Goal: Information Seeking & Learning: Learn about a topic

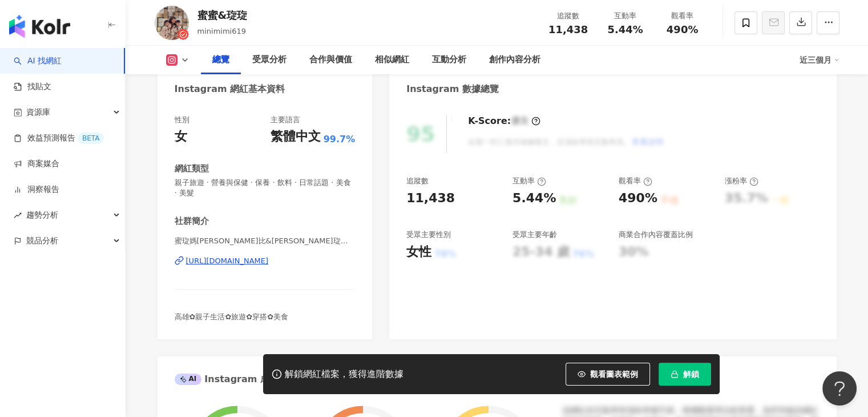
click at [619, 65] on div "總覽 受眾分析 合作與價值 相似網紅 互動分析 創作內容分析" at bounding box center [500, 60] width 599 height 29
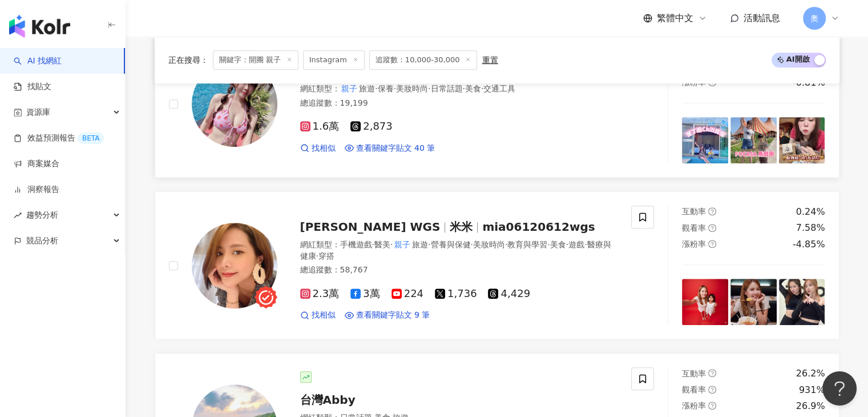
scroll to position [934, 0]
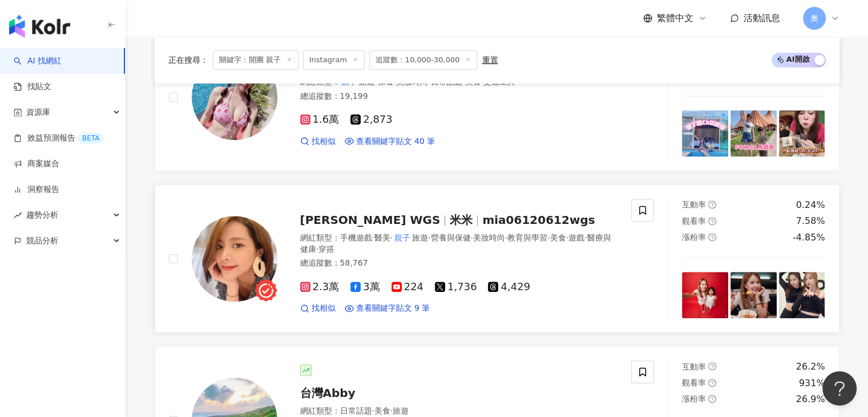
click at [500, 221] on span "mia06120612wgs" at bounding box center [538, 220] width 112 height 14
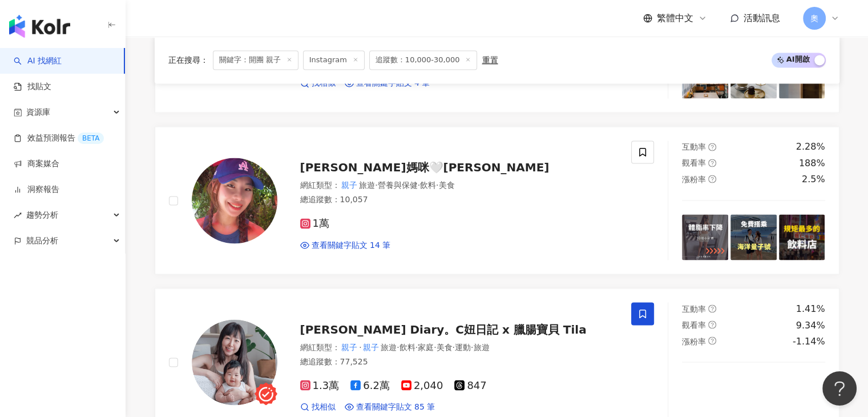
scroll to position [2132, 0]
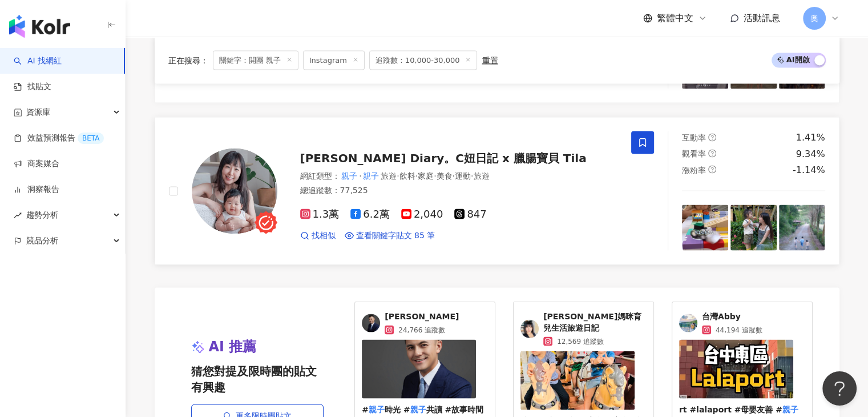
click at [448, 151] on span "Claire's Diary。C妞日記 x 臘腸寶貝 Tila" at bounding box center [443, 158] width 287 height 14
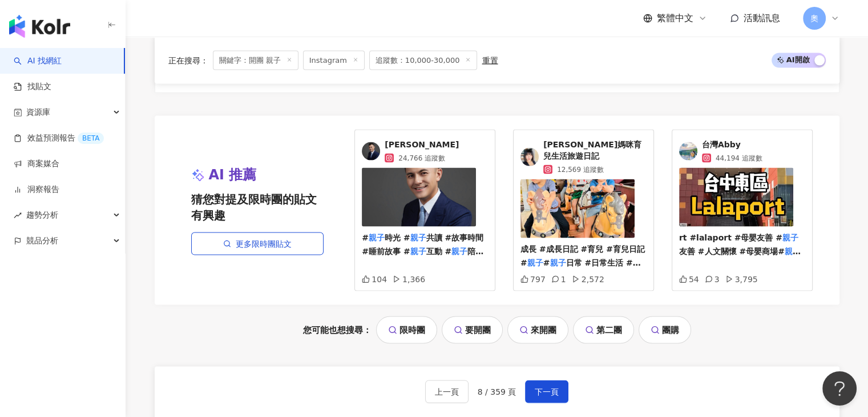
scroll to position [2475, 0]
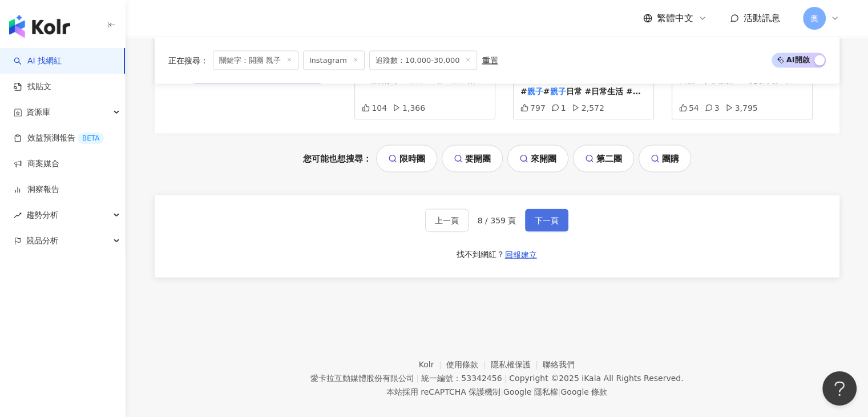
click at [550, 212] on button "下一頁" at bounding box center [546, 220] width 43 height 23
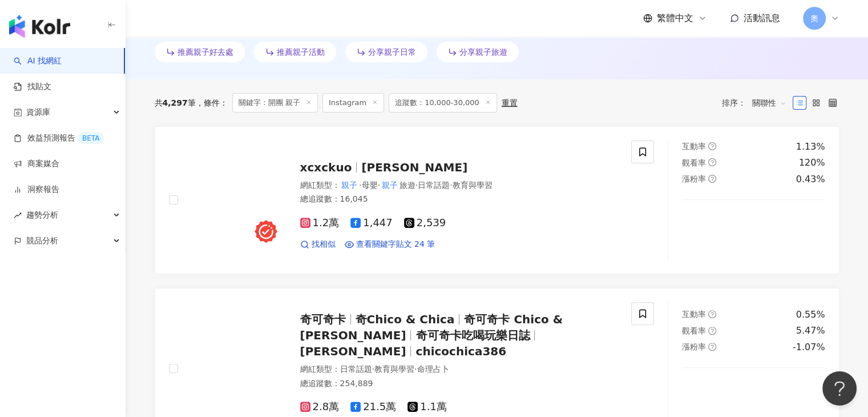
scroll to position [363, 0]
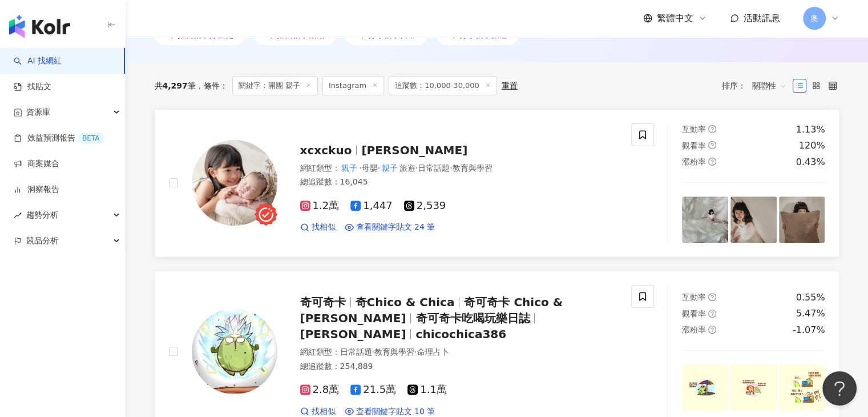
click at [391, 155] on span "晞晞 Sariel" at bounding box center [414, 150] width 106 height 14
click at [384, 148] on span "晞晞 Sariel" at bounding box center [414, 150] width 106 height 14
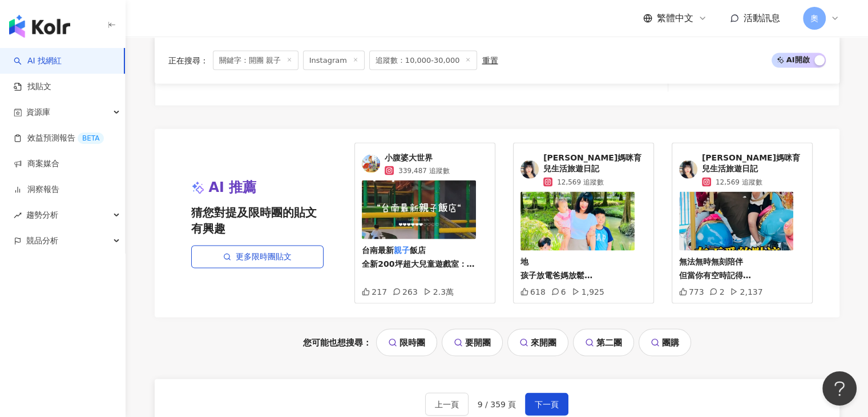
scroll to position [2418, 0]
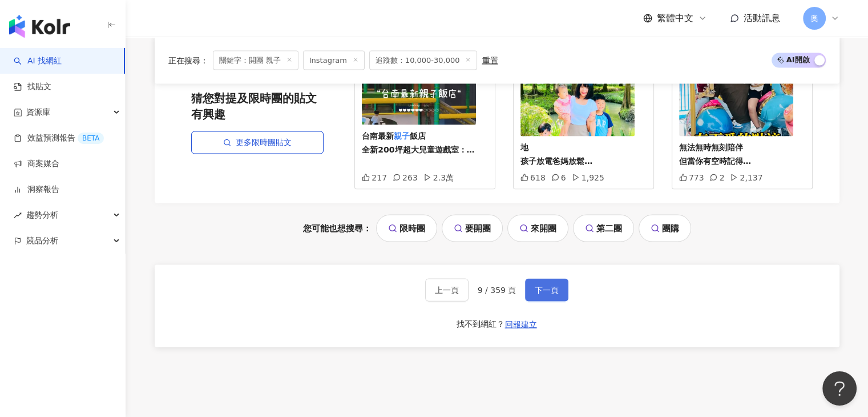
click at [559, 279] on button "下一頁" at bounding box center [546, 290] width 43 height 23
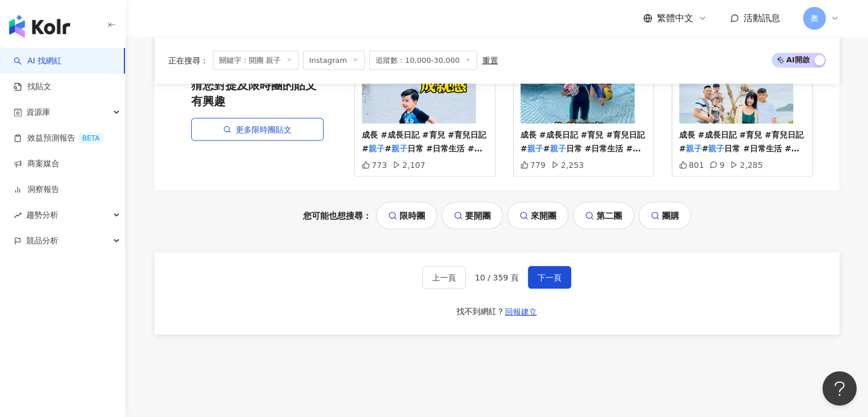
click at [795, 211] on div "您可能也想搜尋： 限時團 要開團 來開團 第二團 團購" at bounding box center [497, 215] width 685 height 27
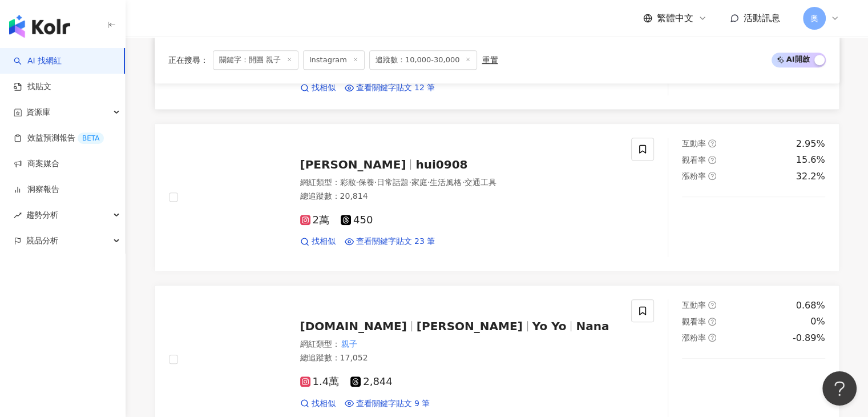
scroll to position [591, 0]
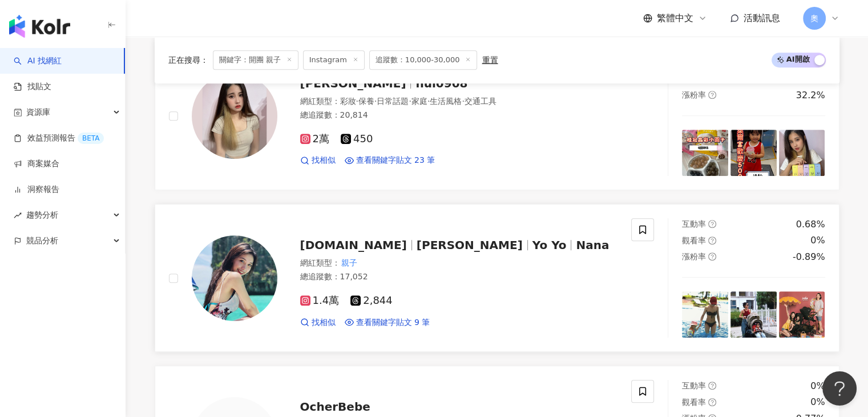
click at [417, 245] on span "merinda.yoyo.com.tw" at bounding box center [358, 245] width 116 height 14
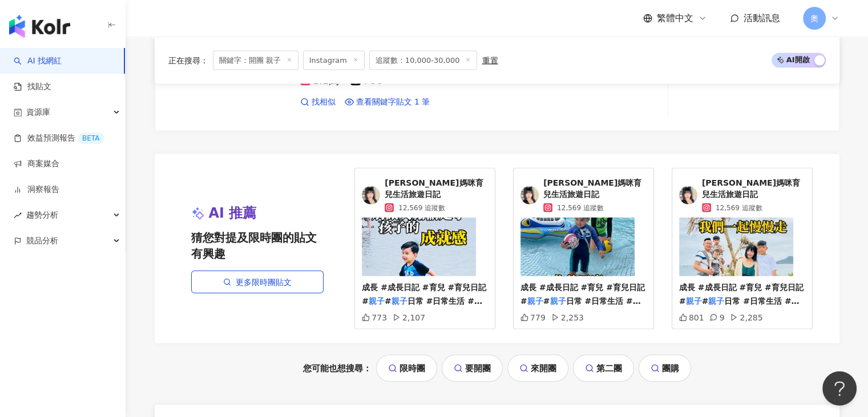
scroll to position [2361, 0]
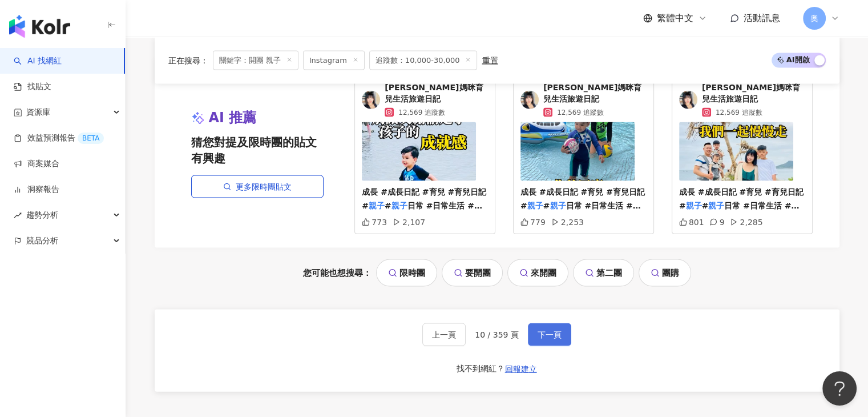
click at [561, 323] on button "下一頁" at bounding box center [549, 334] width 43 height 23
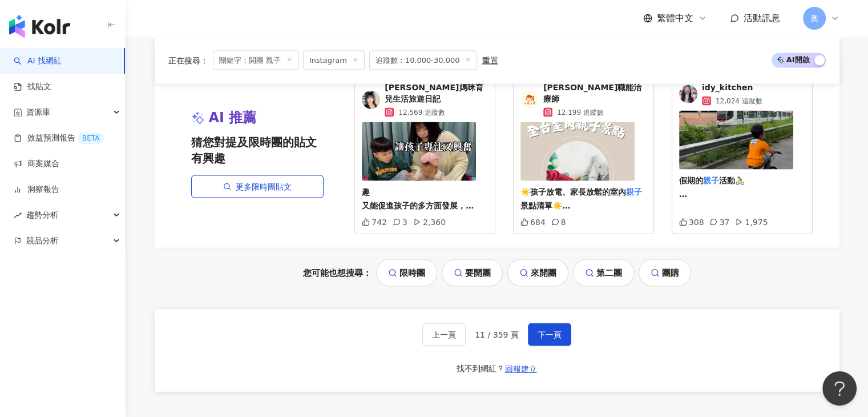
click at [772, 259] on div "您可能也想搜尋： 限時團 要開團 來開團 第二團 團購" at bounding box center [497, 272] width 685 height 27
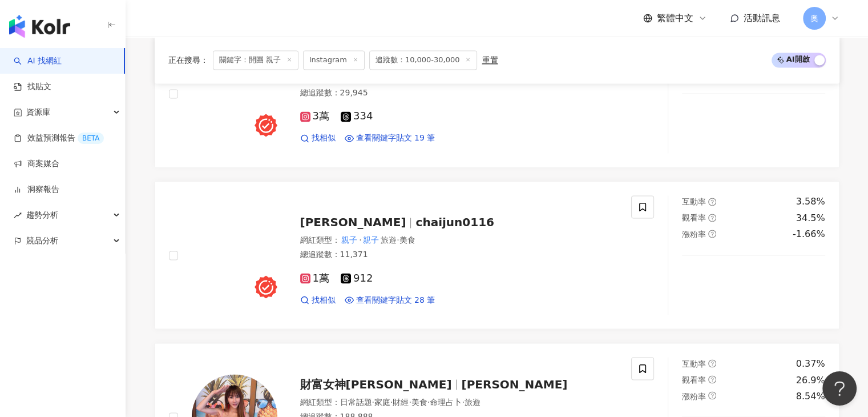
scroll to position [1904, 0]
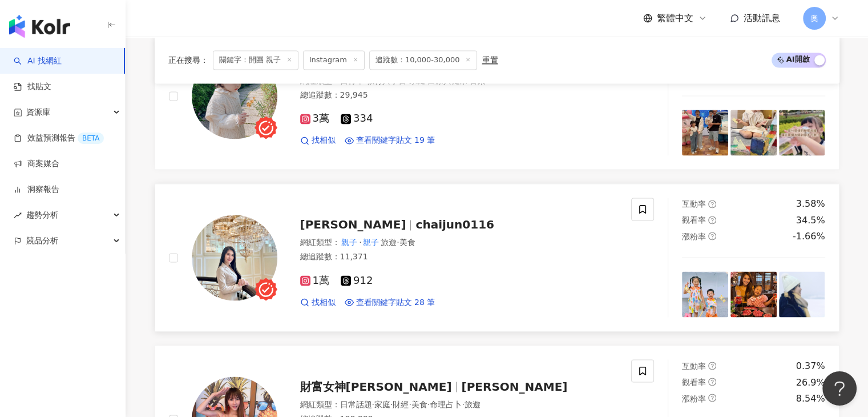
click at [439, 225] on span "chaijun0116" at bounding box center [455, 224] width 78 height 14
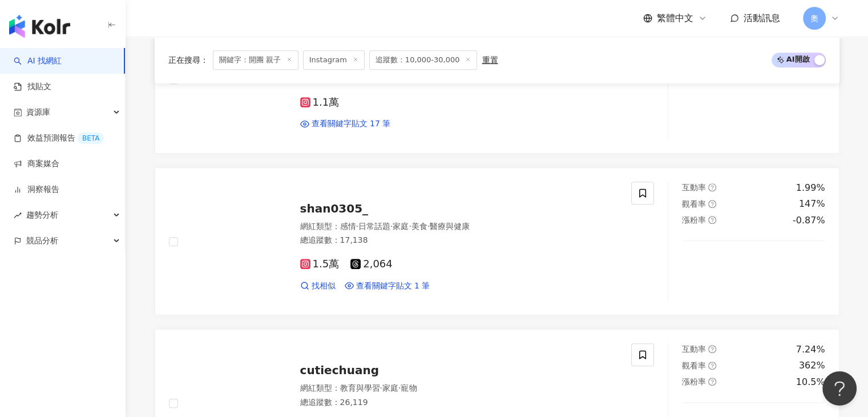
scroll to position [0, 0]
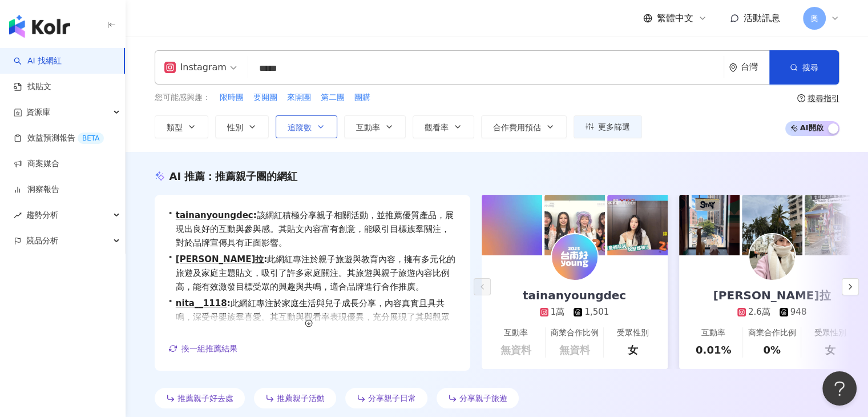
click at [304, 132] on button "追蹤數" at bounding box center [307, 126] width 62 height 23
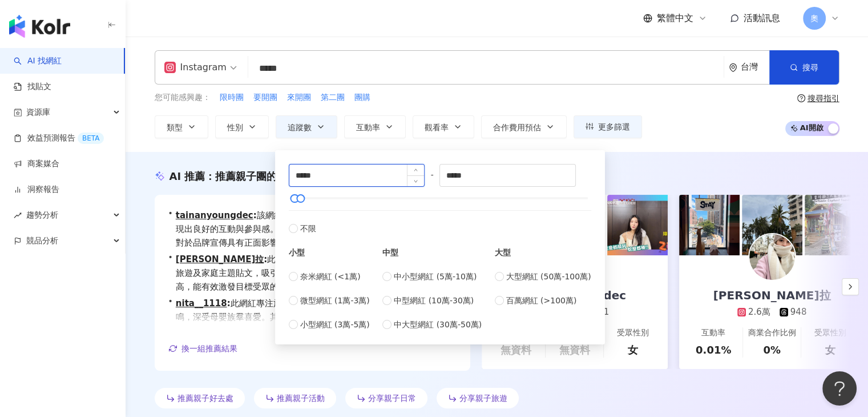
click at [300, 176] on input "*****" at bounding box center [356, 175] width 135 height 22
drag, startPoint x: 321, startPoint y: 175, endPoint x: 299, endPoint y: 177, distance: 22.9
click at [299, 177] on input "*****" at bounding box center [356, 175] width 135 height 22
type input "*****"
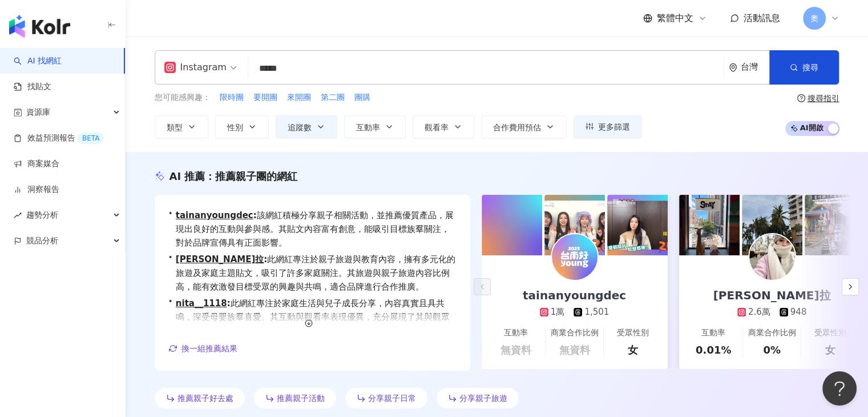
click at [434, 104] on div "您可能感興趣： 限時團 要開團 來開團 第二團 團購 類型 性別 追蹤數 互動率 觀看率 合作費用預估 更多篩選 ***** - ***** 不限 小型 奈米…" at bounding box center [398, 114] width 487 height 47
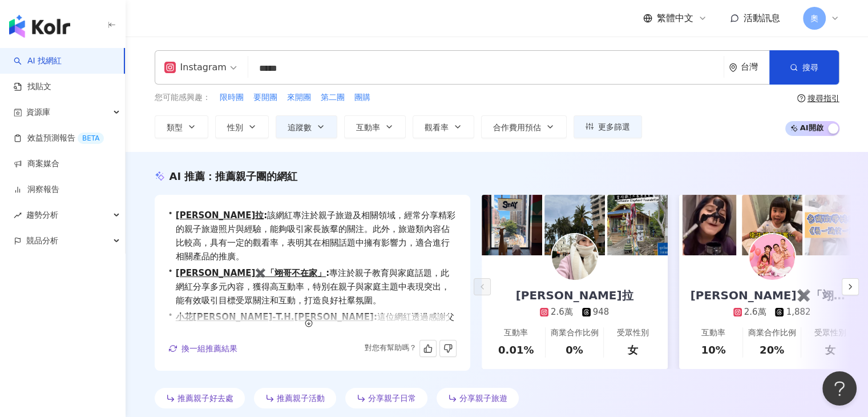
click at [613, 26] on div "繁體中文 活動訊息 奧" at bounding box center [497, 18] width 685 height 37
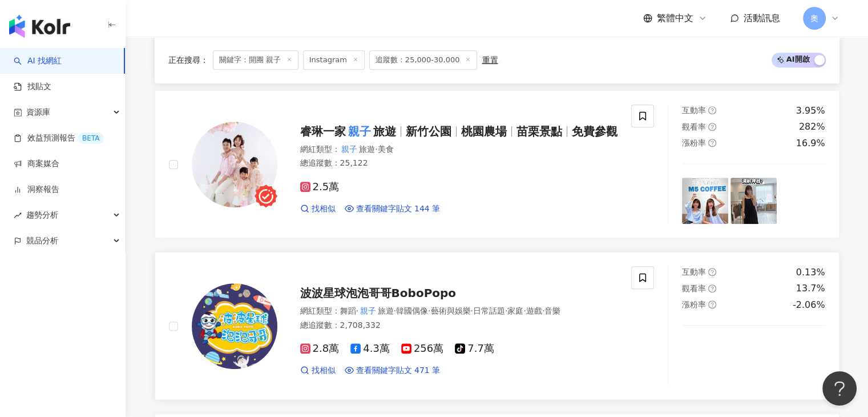
scroll to position [685, 0]
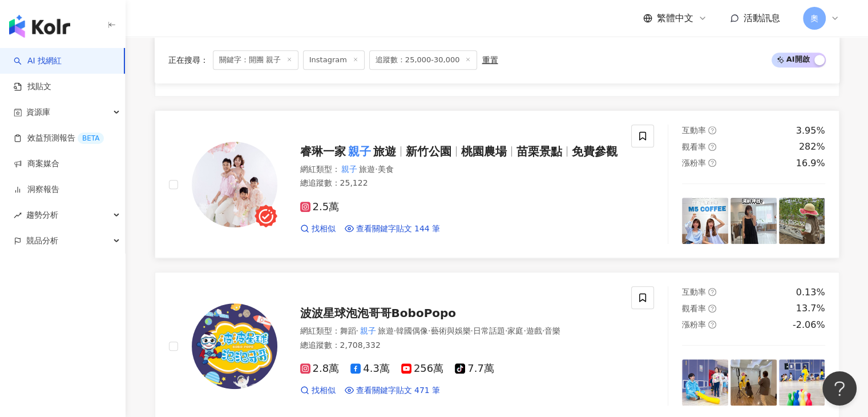
click at [507, 166] on div "睿琳一家 親子 旅遊 新竹公園 桃園農場 苗栗景點 免費參觀 網紅類型 ： 親子 旅遊 · 美食 總追蹤數 ： 25,122 2.5萬 找相似 查看關鍵字貼文…" at bounding box center [447, 184] width 341 height 100
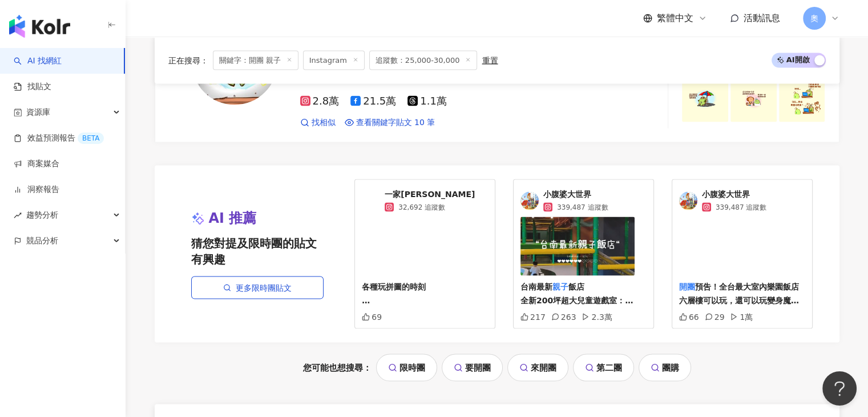
scroll to position [2397, 0]
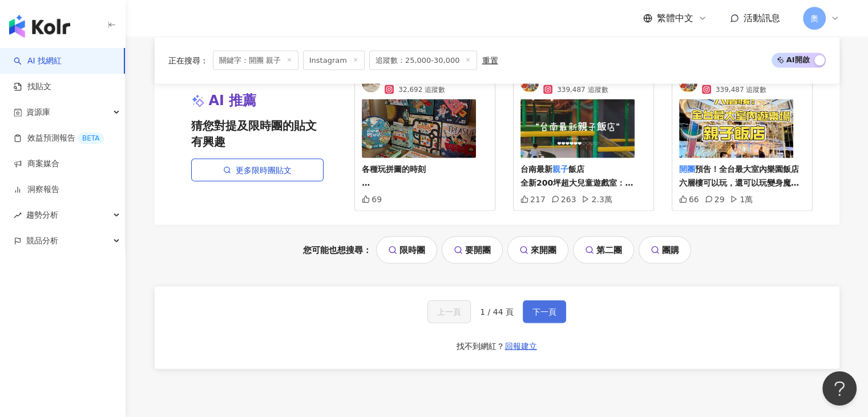
click at [538, 300] on button "下一頁" at bounding box center [544, 311] width 43 height 23
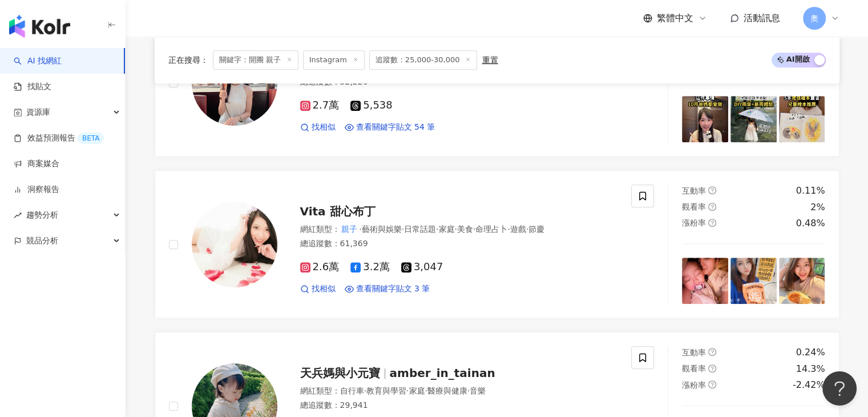
scroll to position [2112, 0]
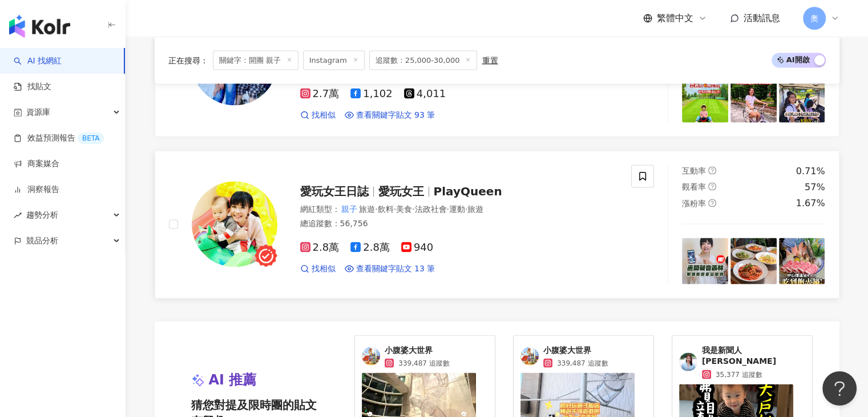
click at [541, 241] on div "2.8萬 2.8萬 940" at bounding box center [459, 247] width 318 height 13
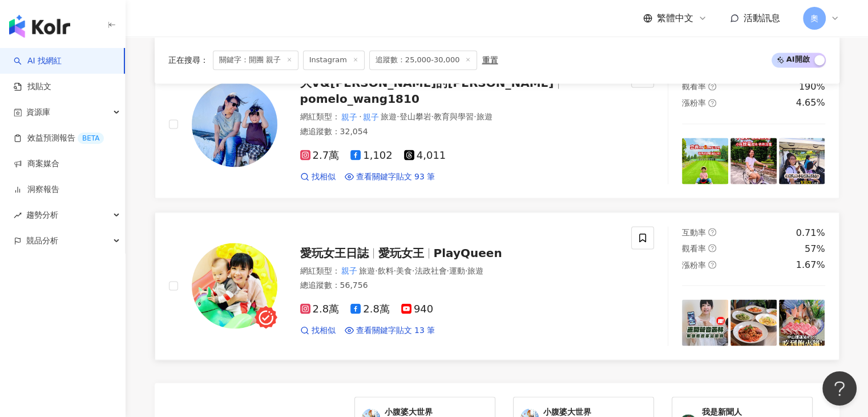
scroll to position [1941, 0]
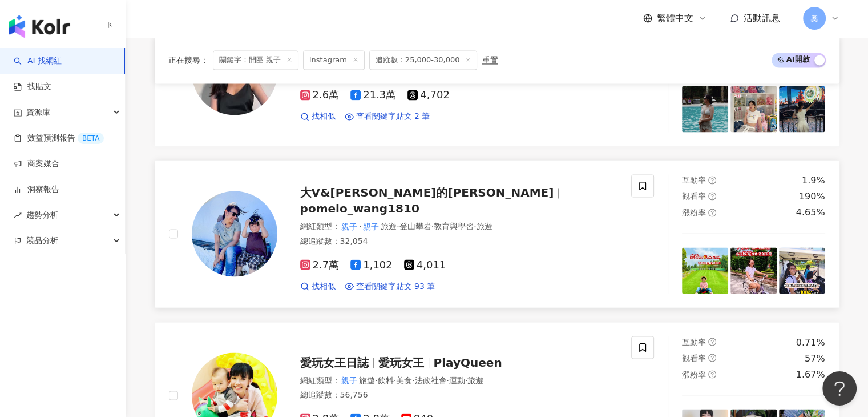
click at [420, 201] on span "pomelo_wang1810" at bounding box center [359, 208] width 119 height 14
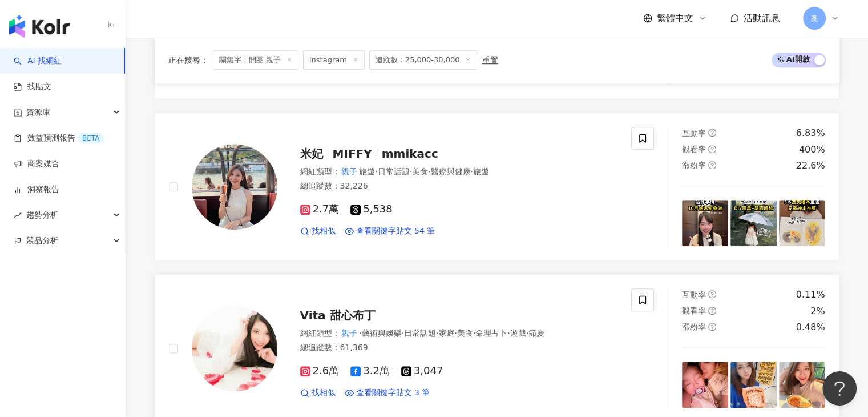
scroll to position [856, 0]
click at [377, 167] on span "·" at bounding box center [376, 171] width 2 height 9
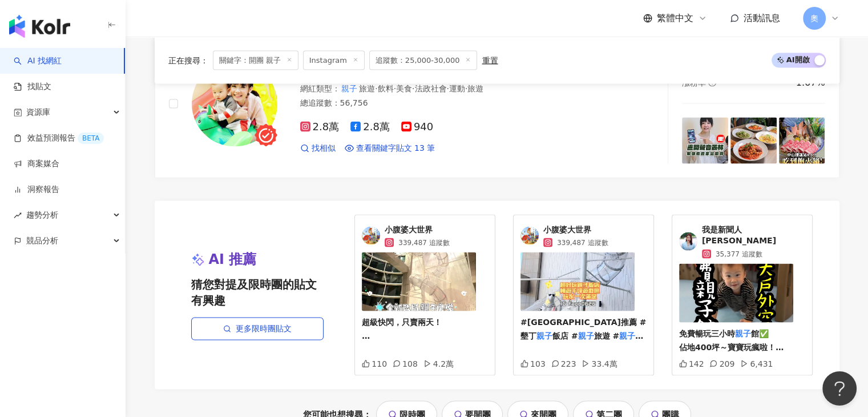
scroll to position [2283, 0]
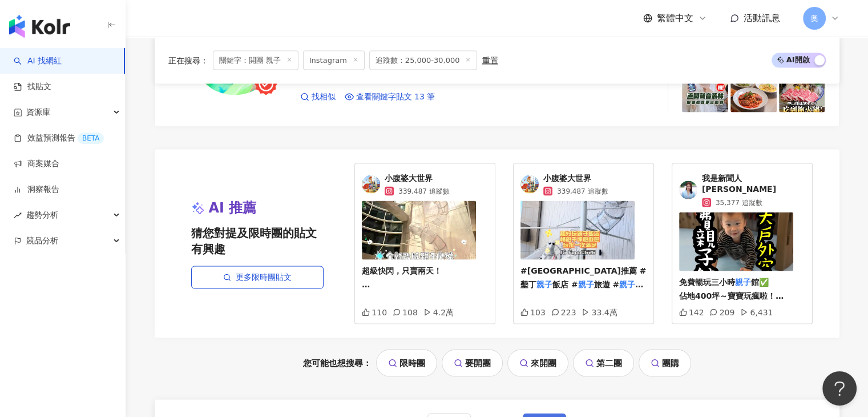
click at [546, 416] on span "下一頁" at bounding box center [545, 424] width 24 height 9
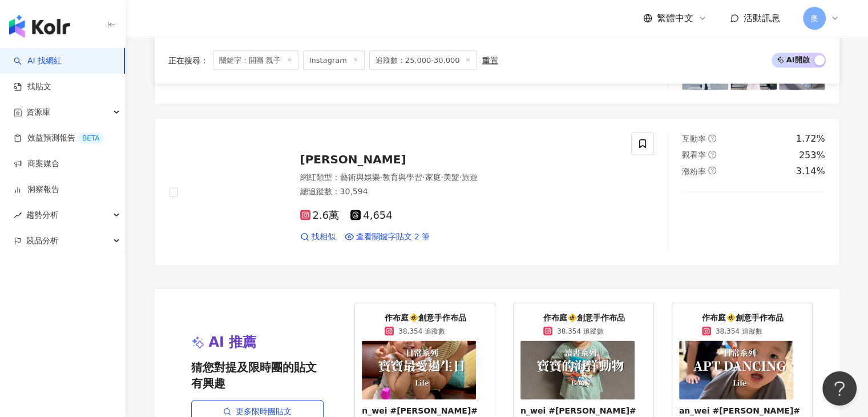
scroll to position [2112, 0]
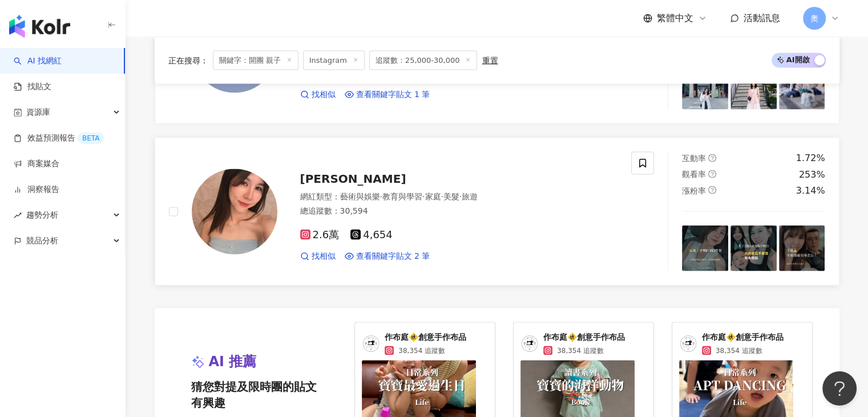
click at [354, 179] on span "Nicole Hsu 琬翎" at bounding box center [353, 178] width 106 height 14
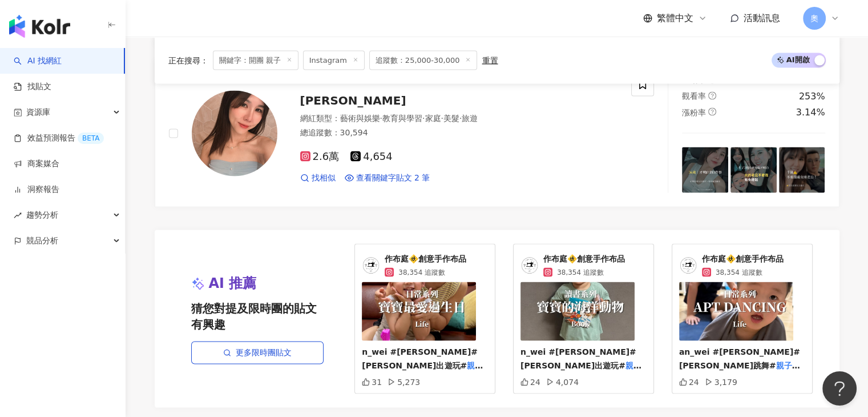
scroll to position [2340, 0]
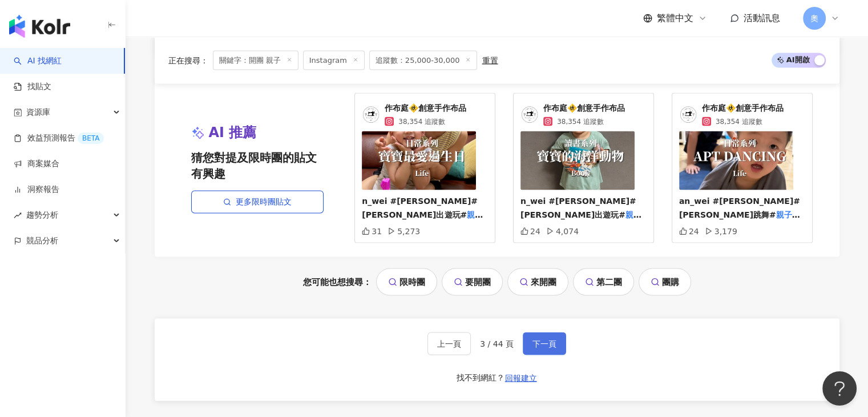
click at [527, 341] on button "下一頁" at bounding box center [544, 343] width 43 height 23
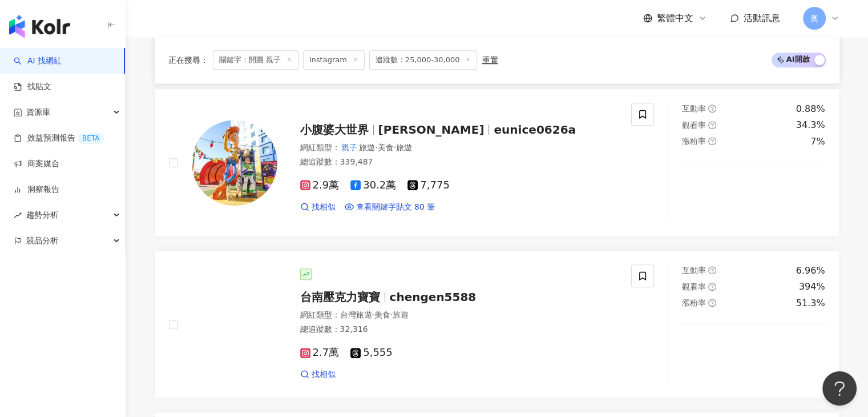
scroll to position [2208, 0]
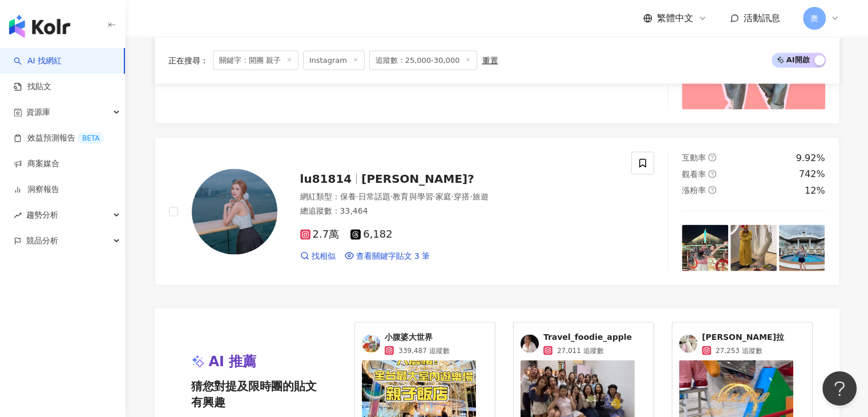
click at [395, 172] on div "lu81814 Joann?" at bounding box center [459, 179] width 318 height 16
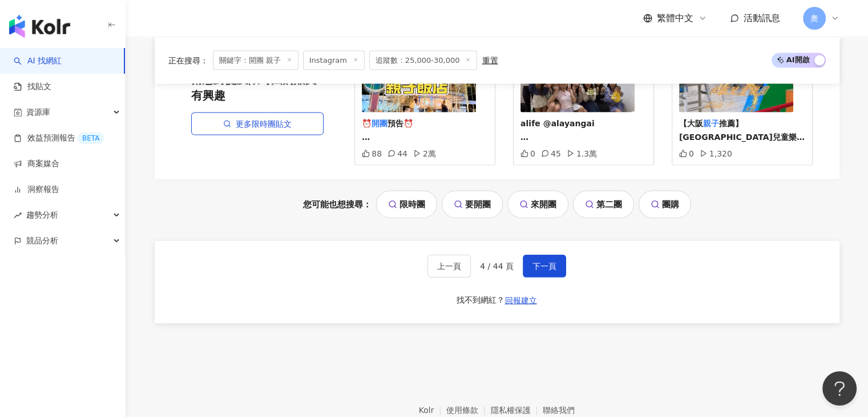
scroll to position [2551, 0]
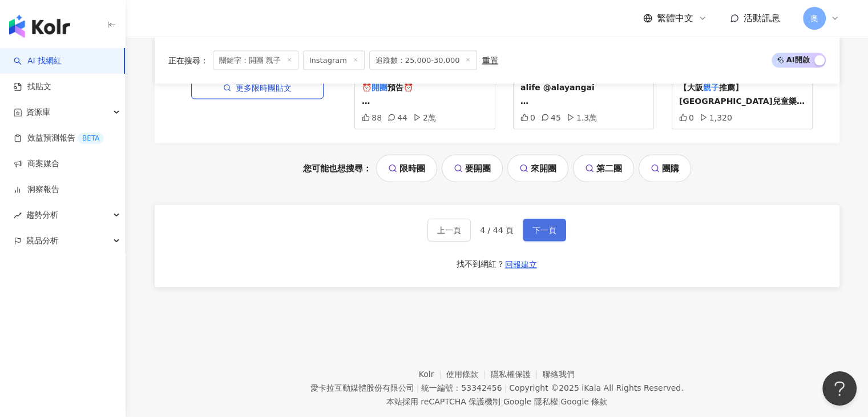
click at [542, 225] on span "下一頁" at bounding box center [545, 229] width 24 height 9
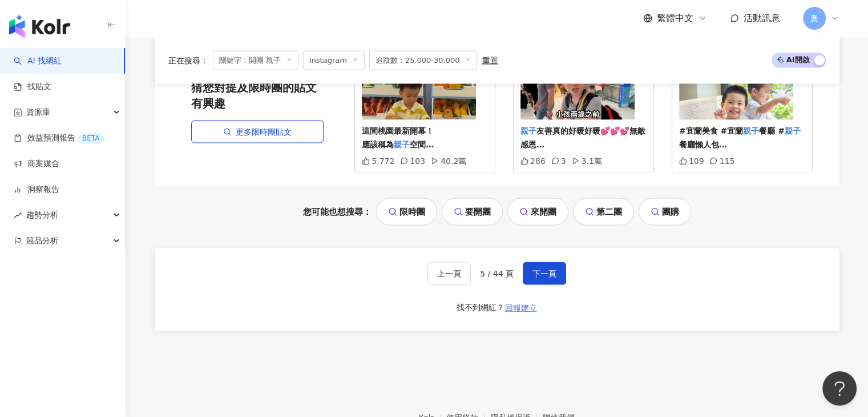
scroll to position [2475, 0]
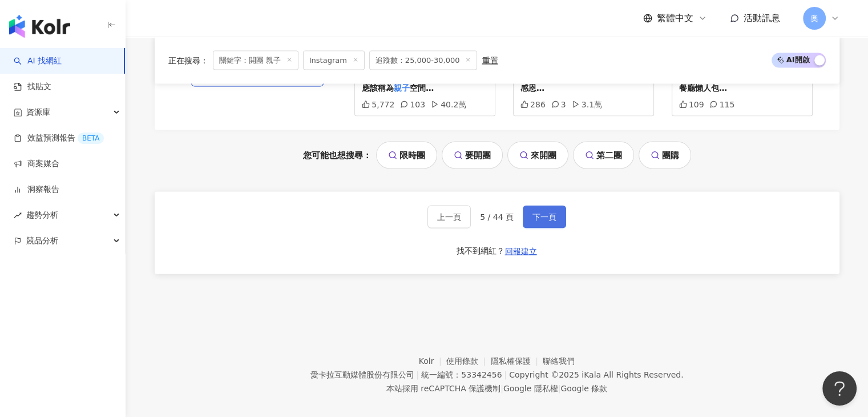
click at [534, 212] on span "下一頁" at bounding box center [545, 216] width 24 height 9
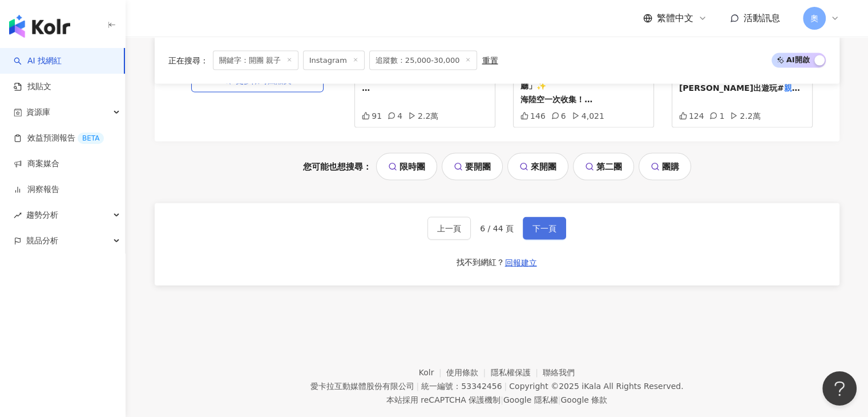
click at [541, 224] on span "下一頁" at bounding box center [545, 228] width 24 height 9
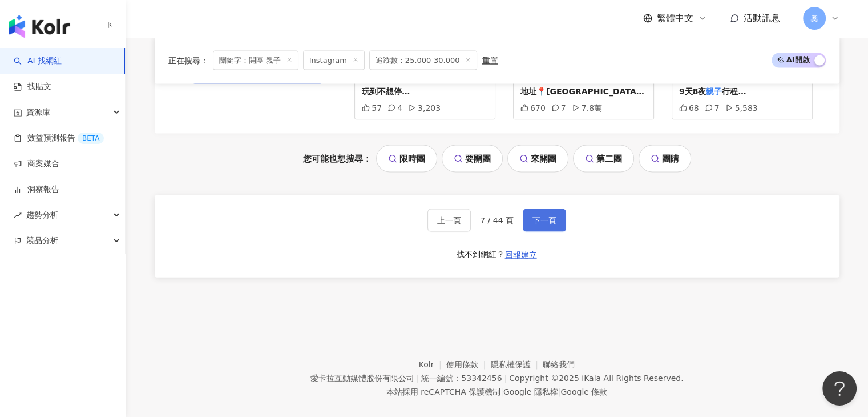
click at [553, 216] on span "下一頁" at bounding box center [545, 220] width 24 height 9
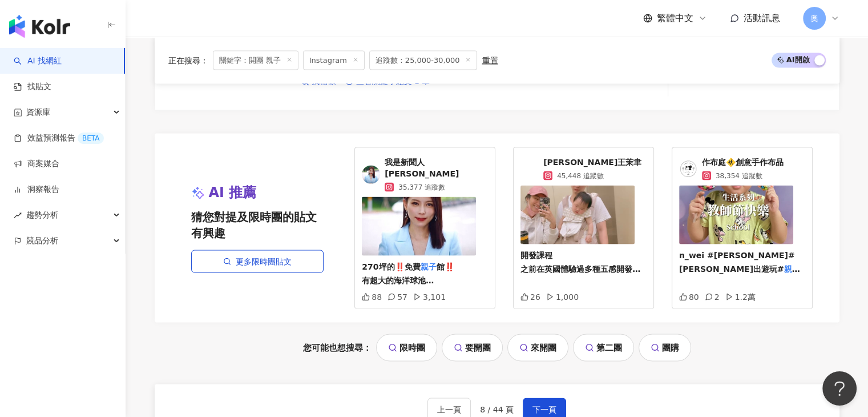
scroll to position [2304, 0]
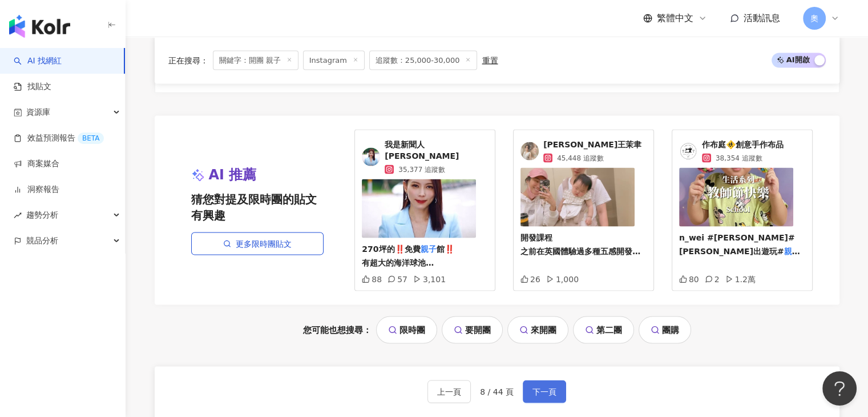
click at [537, 387] on span "下一頁" at bounding box center [545, 391] width 24 height 9
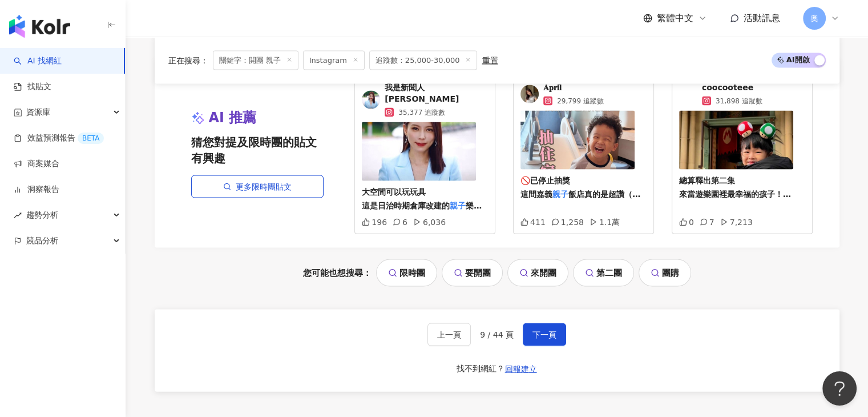
scroll to position [2475, 0]
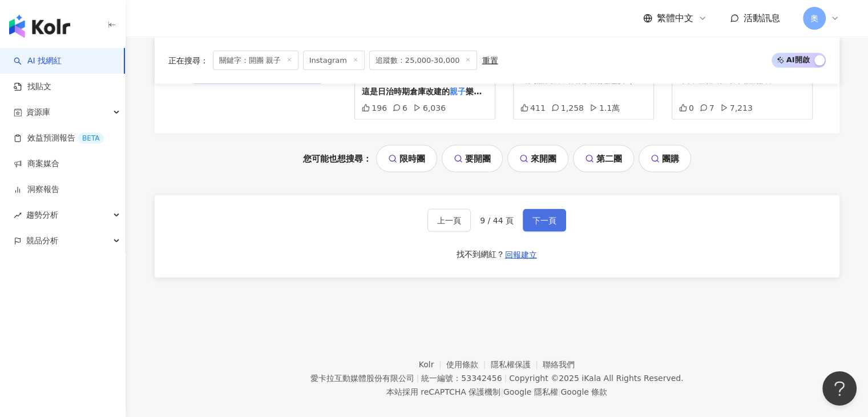
click at [541, 216] on span "下一頁" at bounding box center [545, 220] width 24 height 9
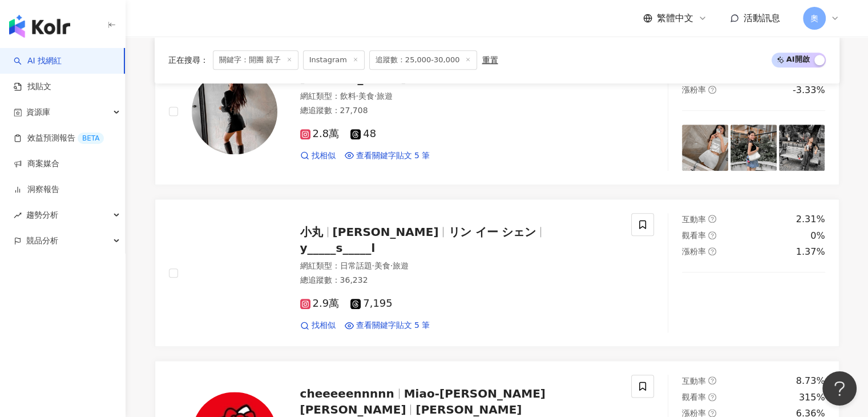
scroll to position [2486, 0]
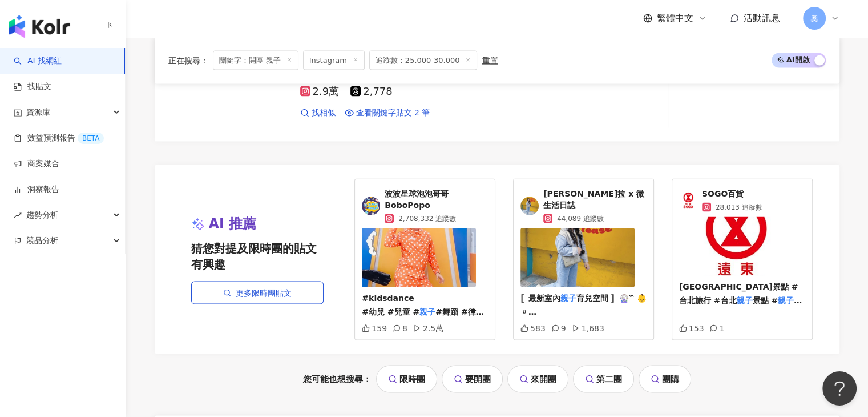
scroll to position [2030, 0]
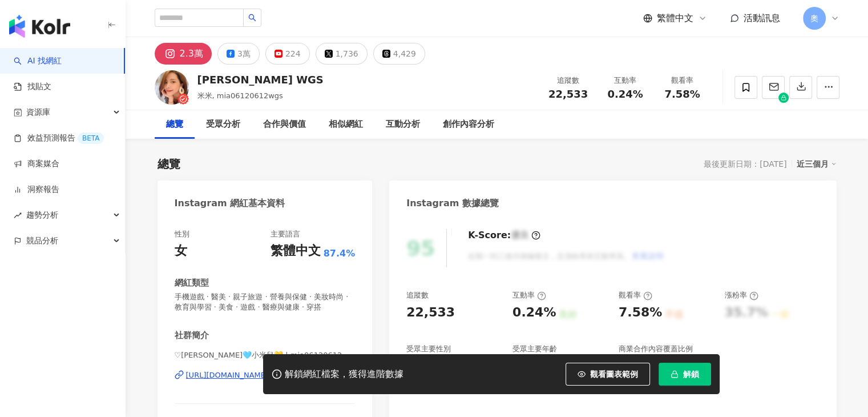
scroll to position [114, 0]
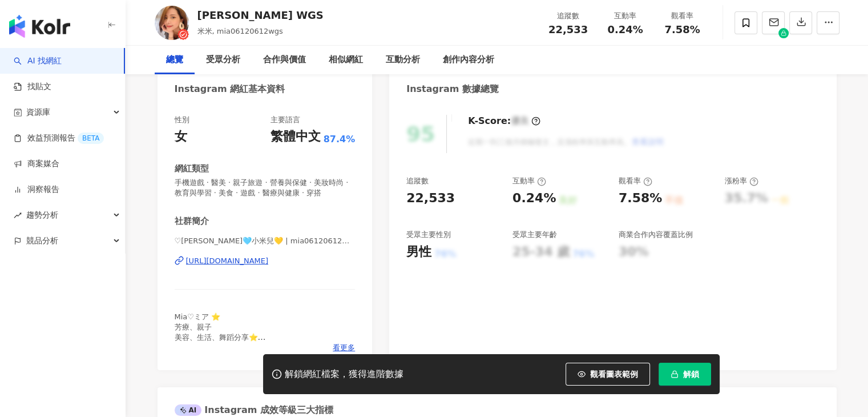
click at [269, 260] on div "[URL][DOMAIN_NAME]" at bounding box center [227, 261] width 83 height 10
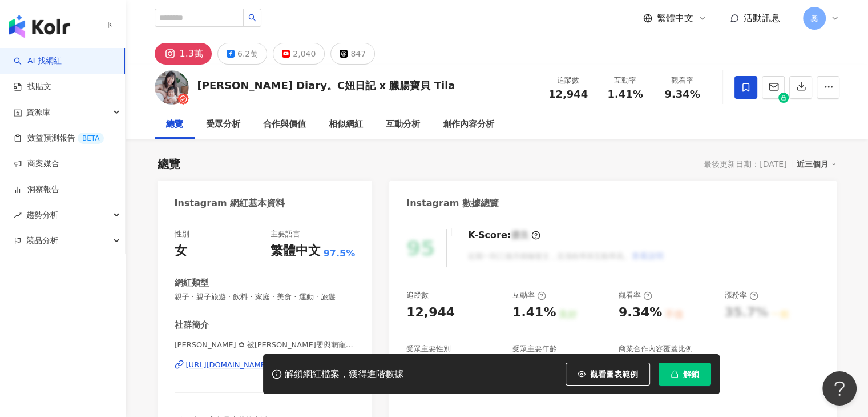
click at [641, 163] on div "總覽 最後更新日期：2025/10/1 近三個月" at bounding box center [497, 164] width 679 height 16
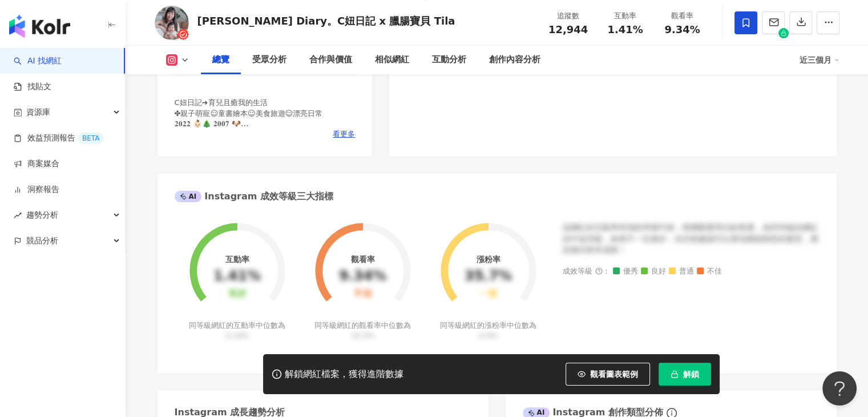
scroll to position [228, 0]
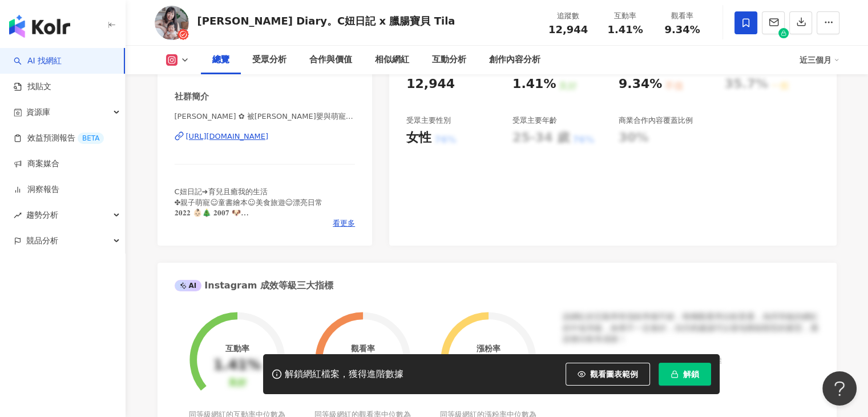
click at [269, 142] on div "https://www.instagram.com/aboutclaire/" at bounding box center [227, 136] width 83 height 10
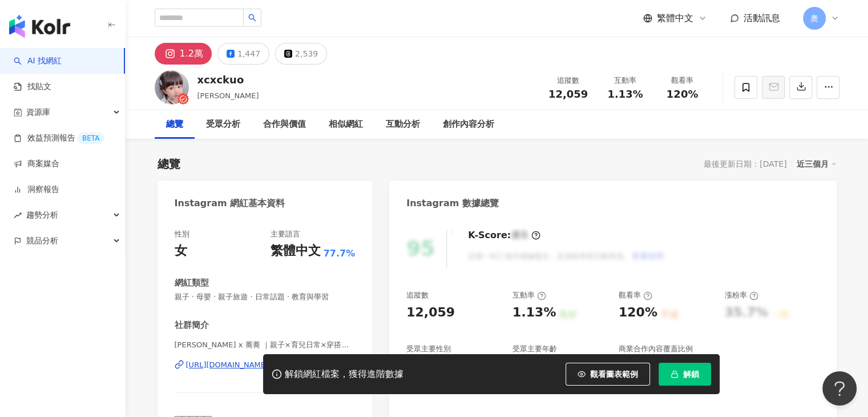
click at [582, 159] on div "總覽 最後更新日期：2025/9/24 近三個月" at bounding box center [497, 164] width 679 height 16
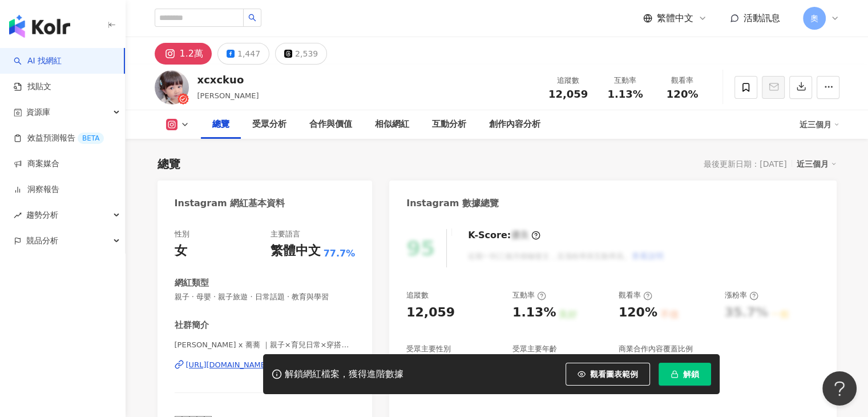
scroll to position [228, 0]
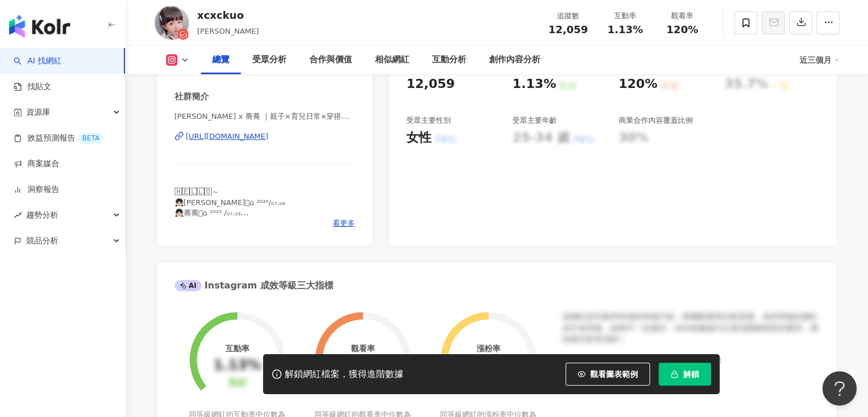
click at [269, 134] on div "https://www.instagram.com/xcxckuo/" at bounding box center [227, 136] width 83 height 10
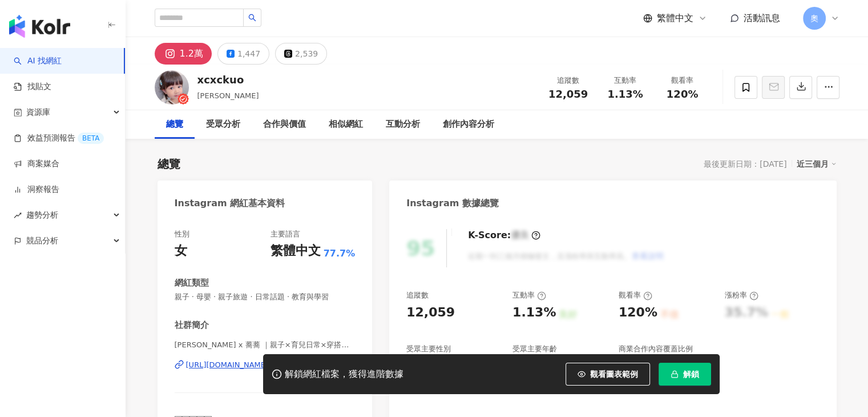
click at [269, 360] on div "https://www.instagram.com/xcxckuo/" at bounding box center [227, 365] width 83 height 10
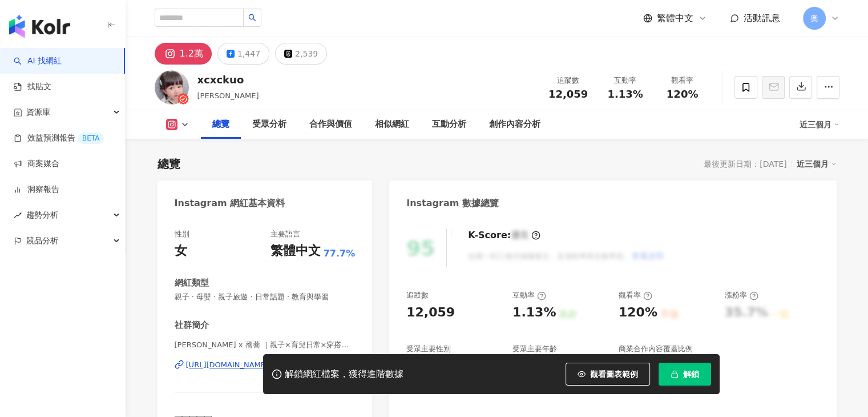
scroll to position [171, 0]
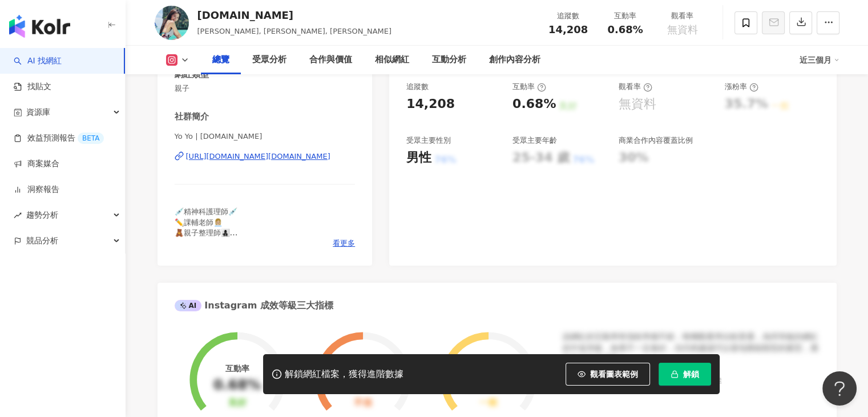
scroll to position [228, 0]
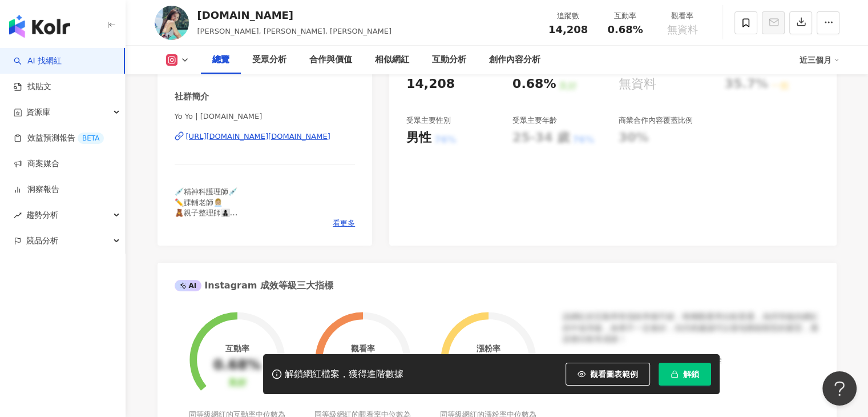
click at [321, 136] on div "[URL][DOMAIN_NAME][DOMAIN_NAME]" at bounding box center [258, 136] width 144 height 10
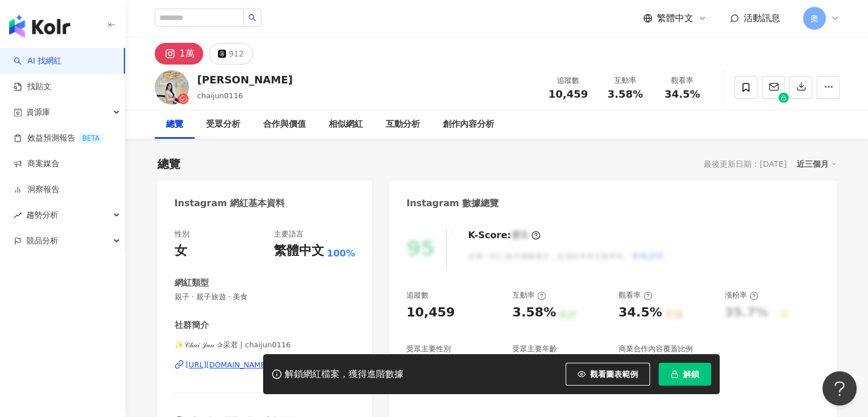
click at [269, 360] on div "[URL][DOMAIN_NAME]" at bounding box center [227, 365] width 83 height 10
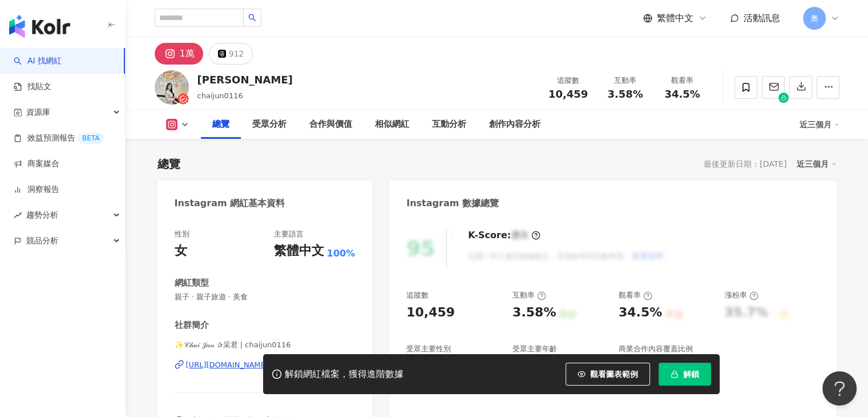
scroll to position [114, 0]
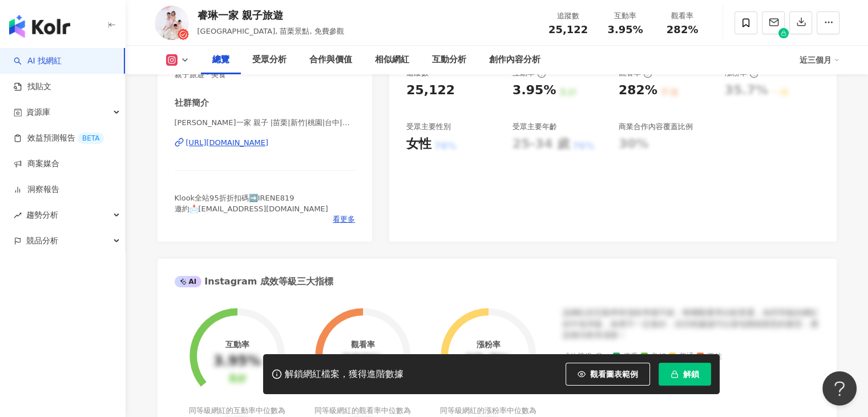
scroll to position [228, 0]
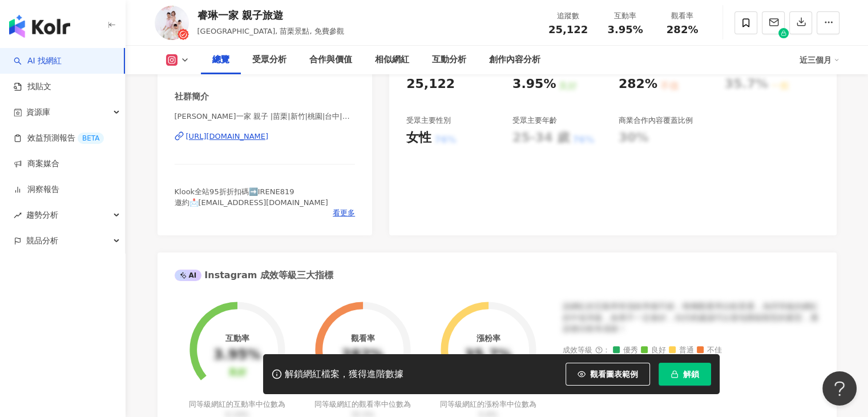
click at [269, 135] on div "https://www.instagram.com/kap910/" at bounding box center [227, 136] width 83 height 10
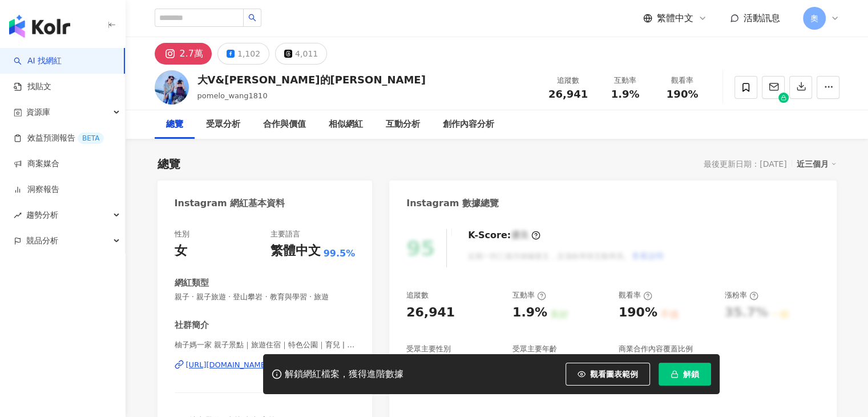
click at [269, 360] on div "https://www.instagram.com/pomelowang1810/" at bounding box center [227, 365] width 83 height 10
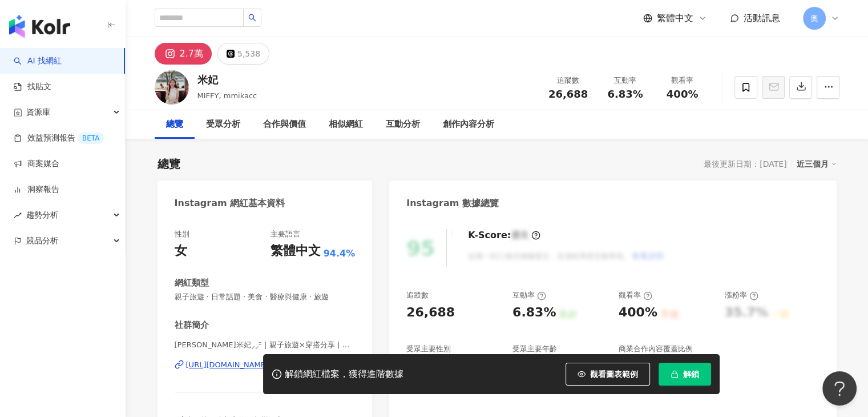
click at [592, 166] on div "總覽 最後更新日期：[DATE] 近三個月" at bounding box center [497, 164] width 679 height 16
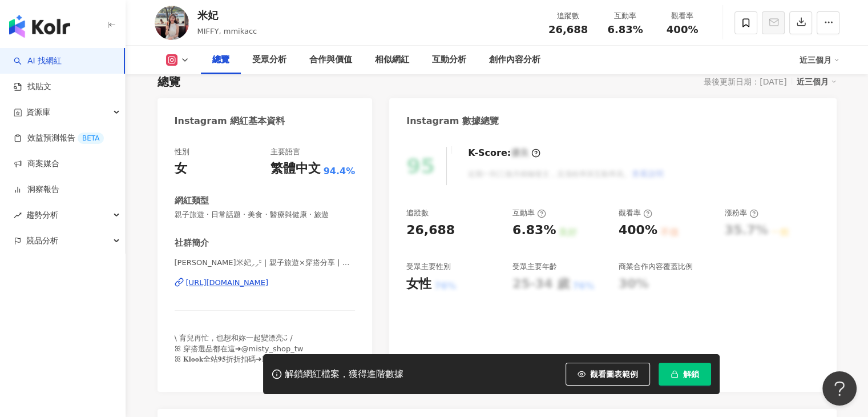
scroll to position [228, 0]
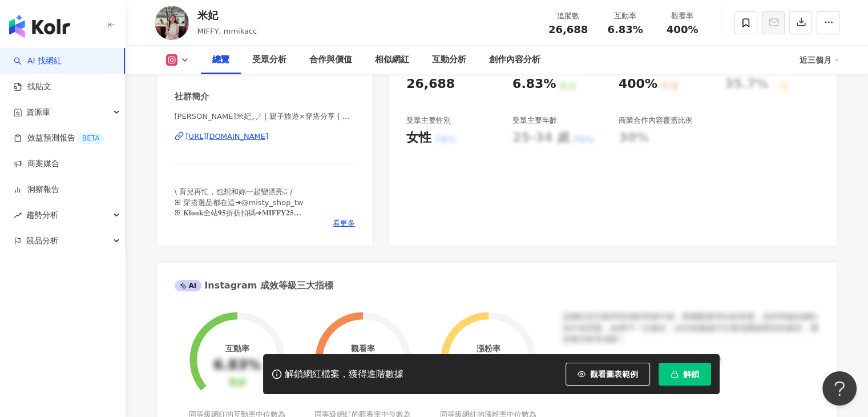
click at [269, 139] on div "[URL][DOMAIN_NAME]" at bounding box center [227, 136] width 83 height 10
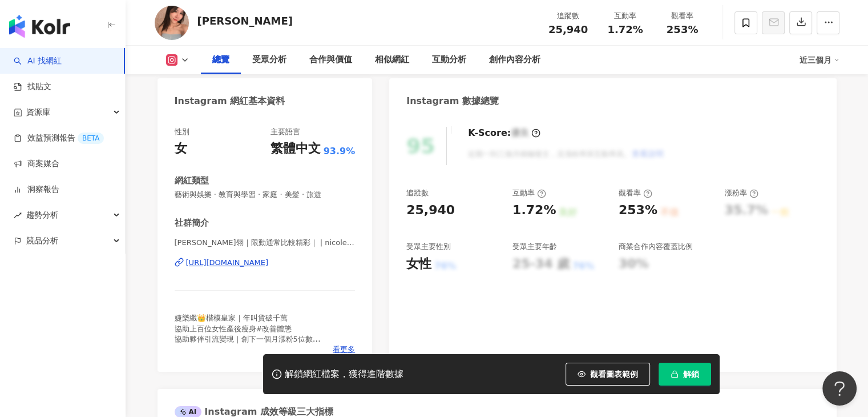
scroll to position [114, 0]
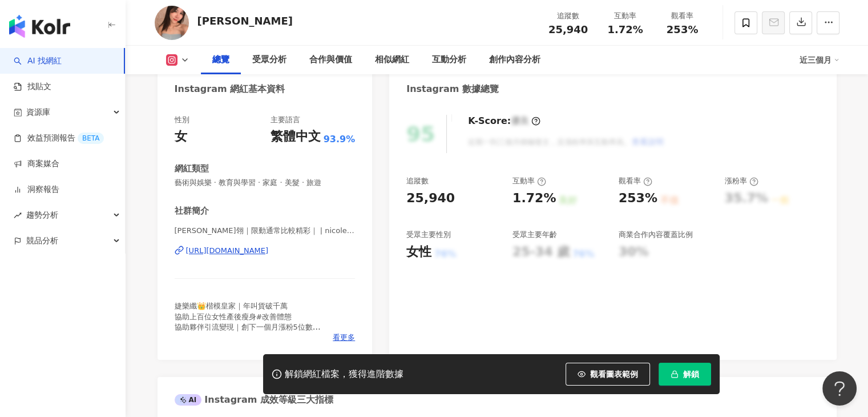
click at [269, 255] on div "[URL][DOMAIN_NAME]" at bounding box center [227, 250] width 83 height 10
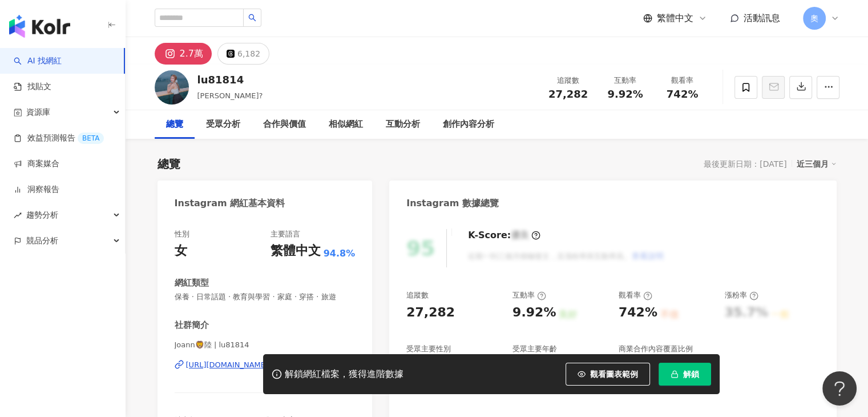
click at [608, 158] on div "總覽 最後更新日期：2025/9/24 近三個月" at bounding box center [497, 164] width 679 height 16
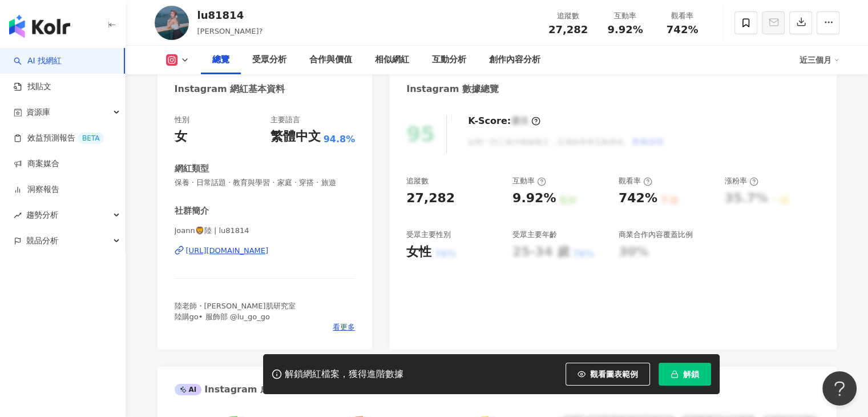
click at [269, 249] on div "[URL][DOMAIN_NAME]" at bounding box center [227, 250] width 83 height 10
